Goal: Task Accomplishment & Management: Use online tool/utility

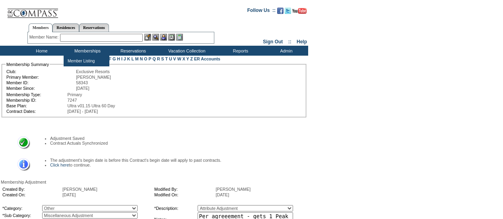
scroll to position [115, 0]
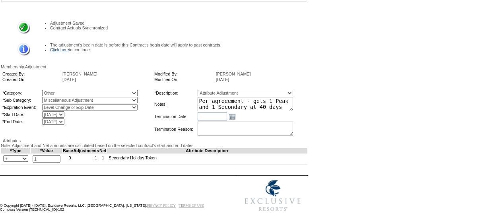
click at [62, 47] on link "Click here" at bounding box center [59, 49] width 19 height 5
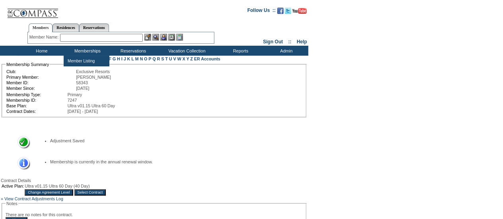
click at [106, 196] on input "Select Contract" at bounding box center [90, 192] width 32 height 6
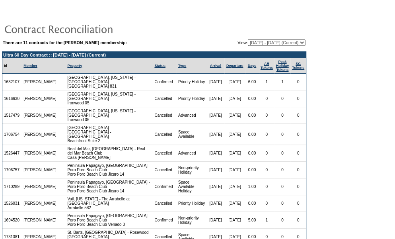
click at [279, 42] on select "11/02/18 - 11/30/19 12/01/19 - 11/30/20 12/01/20 - 11/30/21 12/01/21 - 11/30/22…" at bounding box center [277, 42] width 58 height 6
click at [275, 40] on select "11/02/18 - 11/30/19 12/01/19 - 11/30/20 12/01/20 - 11/30/21 12/01/21 - 11/30/22…" at bounding box center [277, 42] width 58 height 6
select select "128488"
click at [248, 39] on select "11/02/18 - 11/30/19 12/01/19 - 11/30/20 12/01/20 - 11/30/21 12/01/21 - 11/30/22…" at bounding box center [277, 42] width 58 height 6
